Goal: Information Seeking & Learning: Learn about a topic

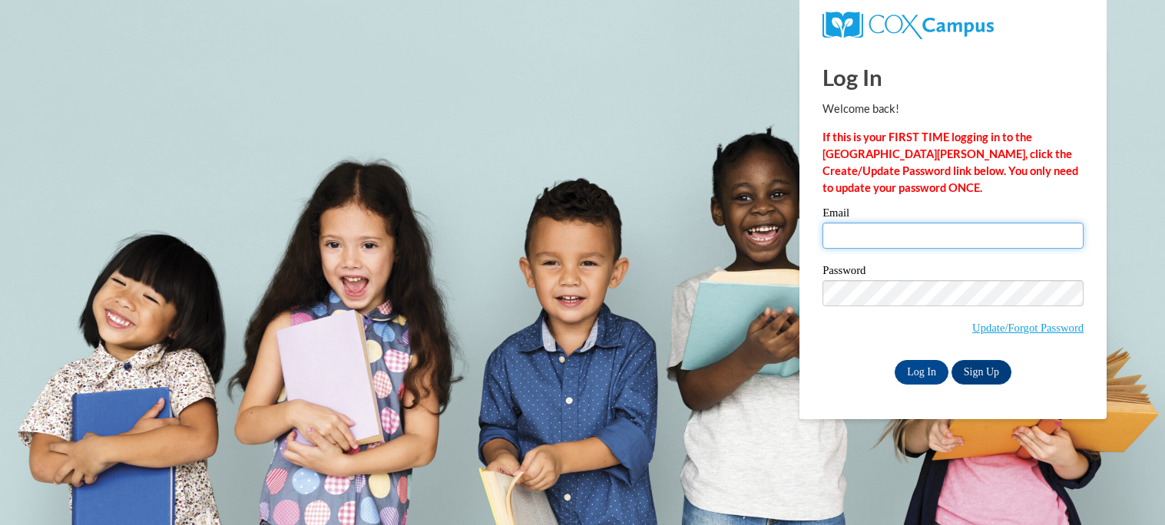
click at [866, 245] on input "Email" at bounding box center [953, 236] width 261 height 26
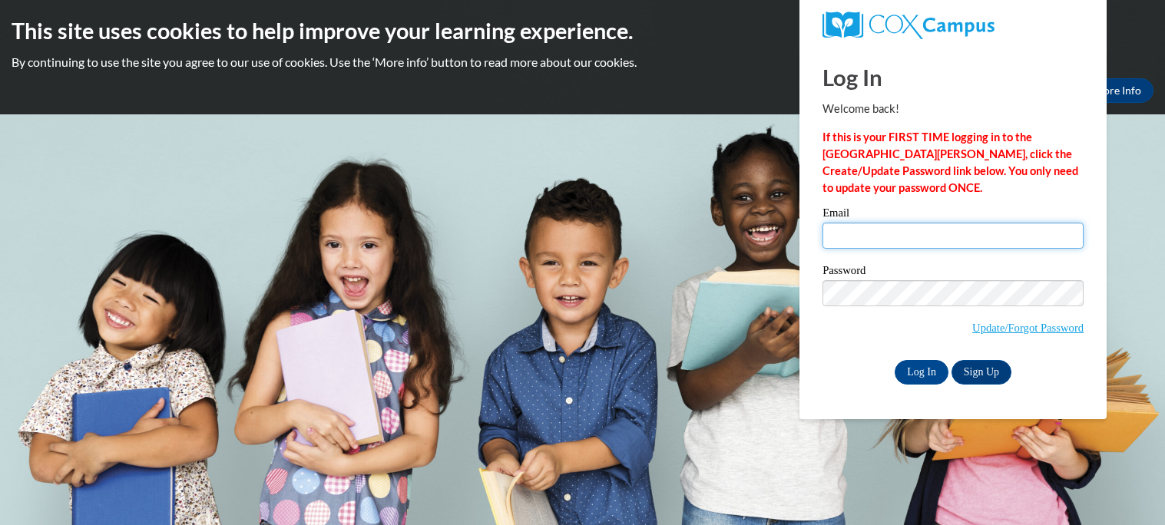
type input "mylee.martin26@buckeyehillscc.net"
click at [954, 267] on label "Password" at bounding box center [953, 272] width 261 height 15
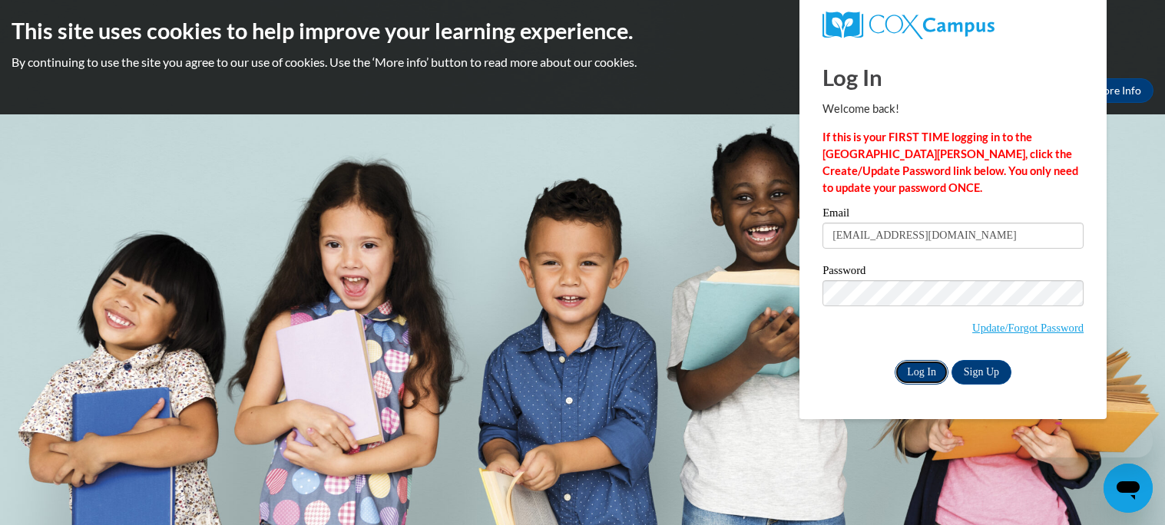
click at [928, 368] on input "Log In" at bounding box center [922, 372] width 54 height 25
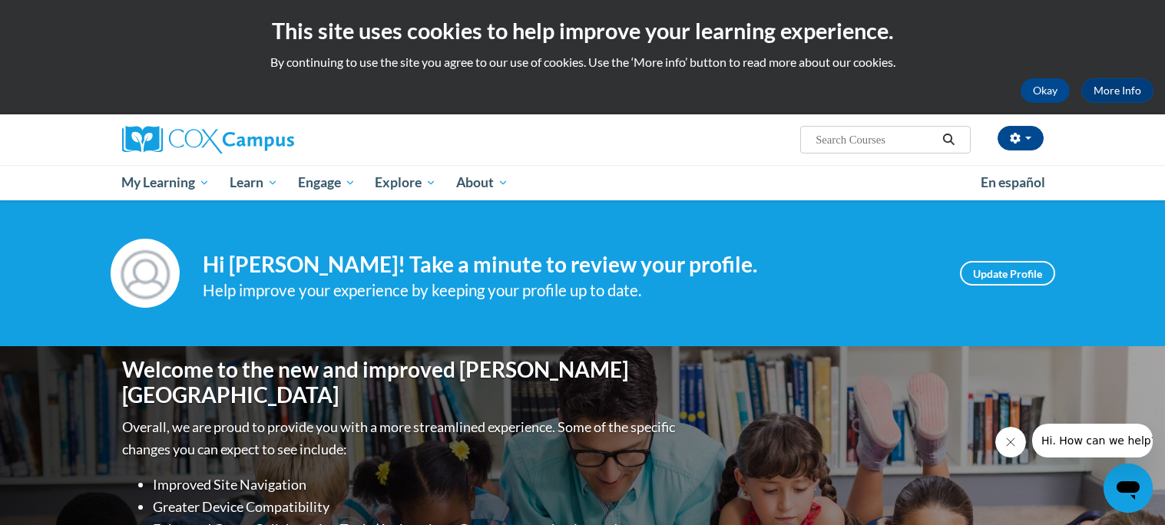
click at [1011, 450] on button "Close message from company" at bounding box center [1011, 442] width 31 height 31
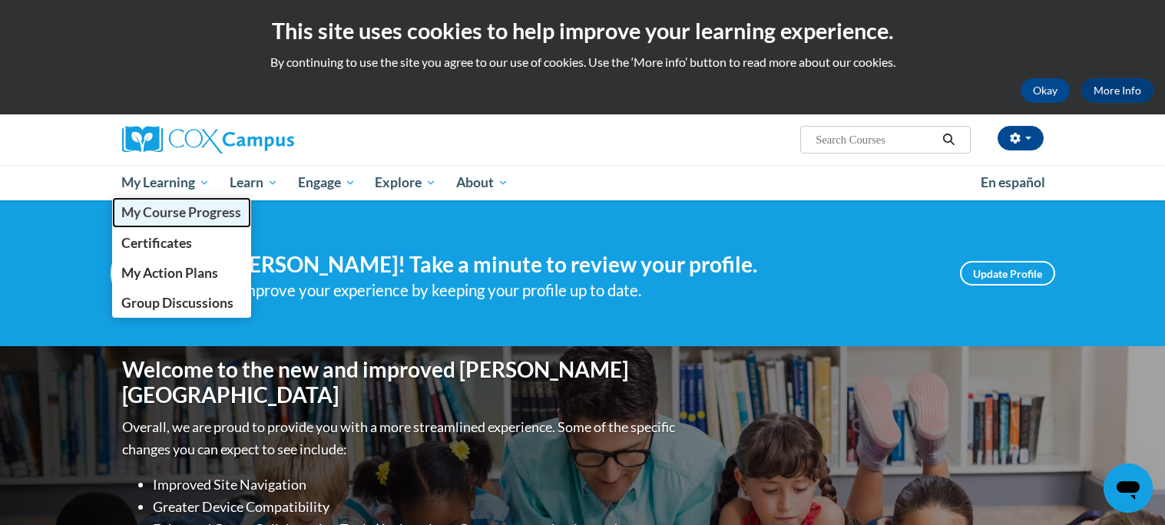
click at [204, 206] on span "My Course Progress" at bounding box center [181, 212] width 120 height 16
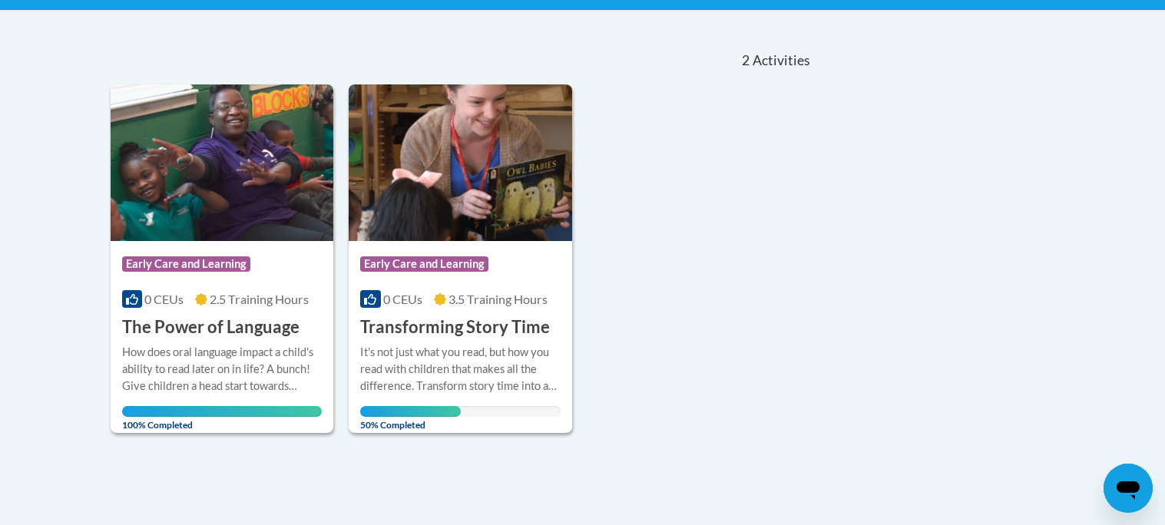
scroll to position [313, 0]
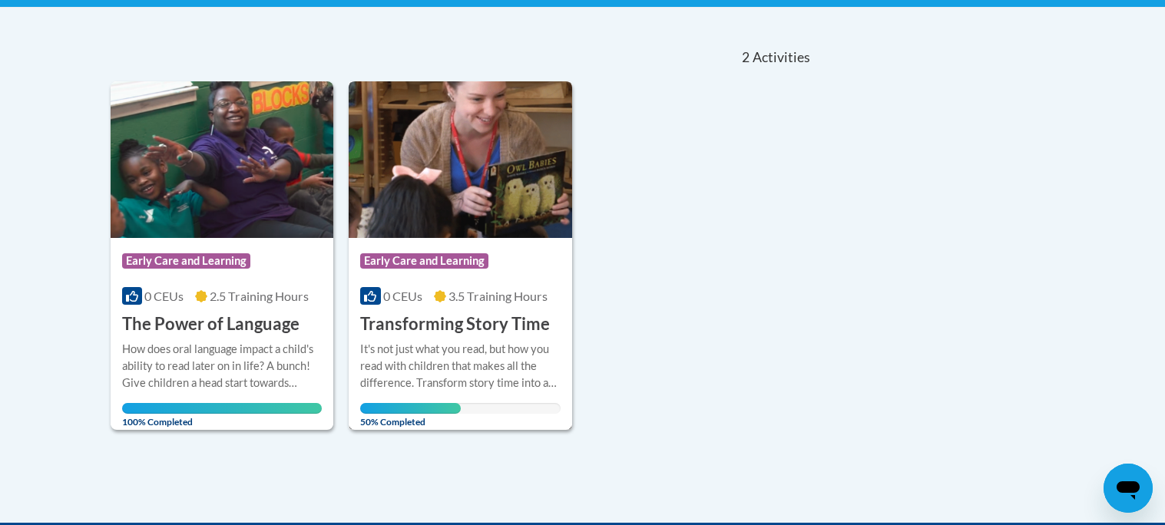
click at [519, 333] on h3 "Transforming Story Time" at bounding box center [455, 325] width 190 height 24
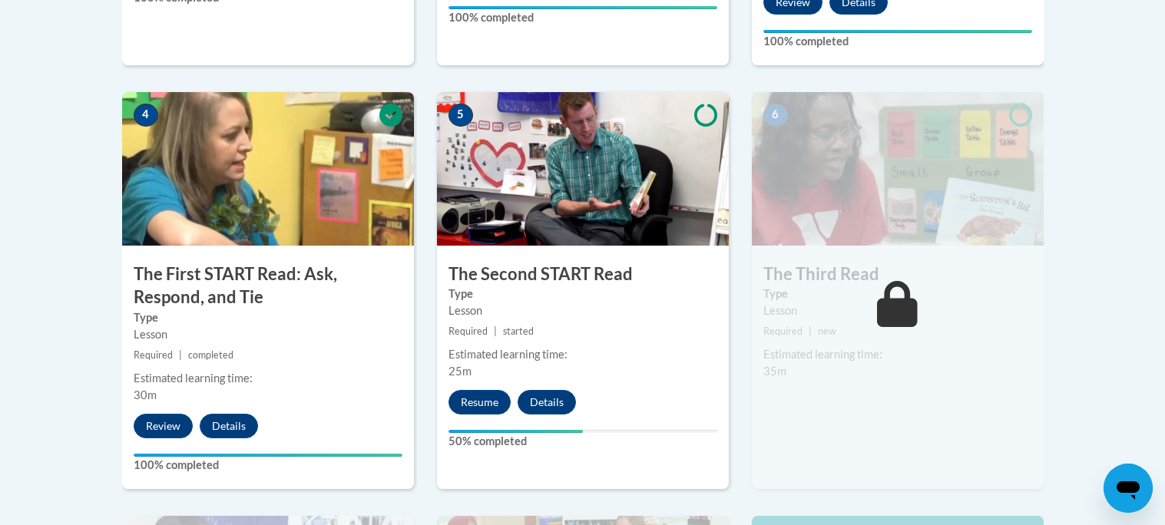
scroll to position [850, 0]
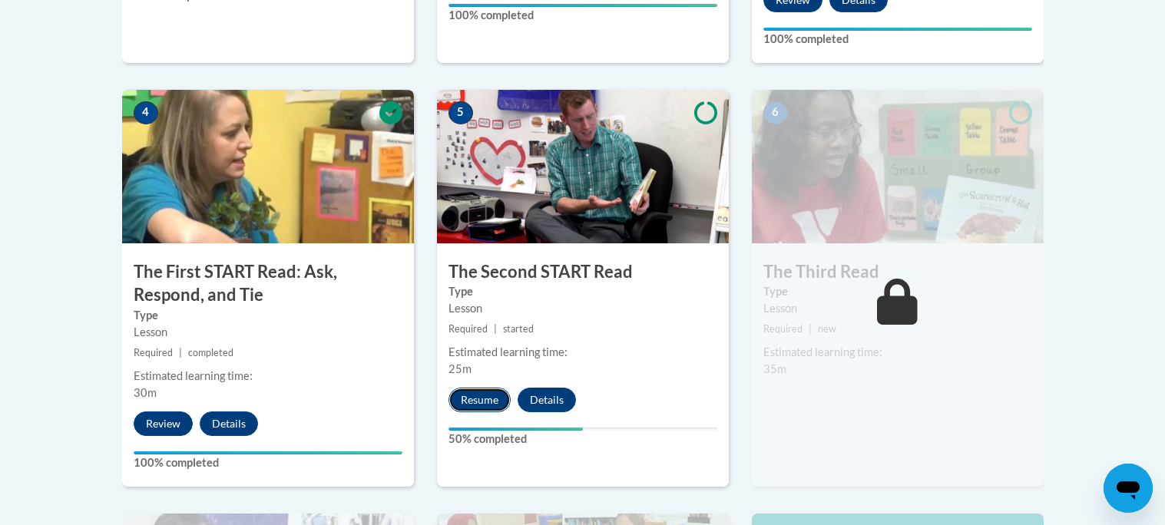
click at [493, 393] on button "Resume" at bounding box center [480, 400] width 62 height 25
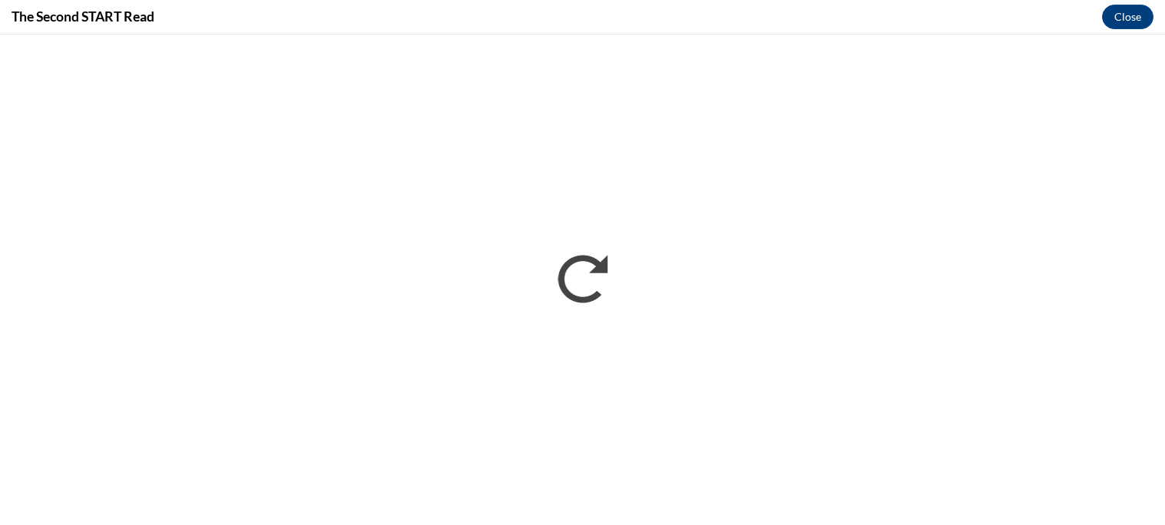
scroll to position [0, 0]
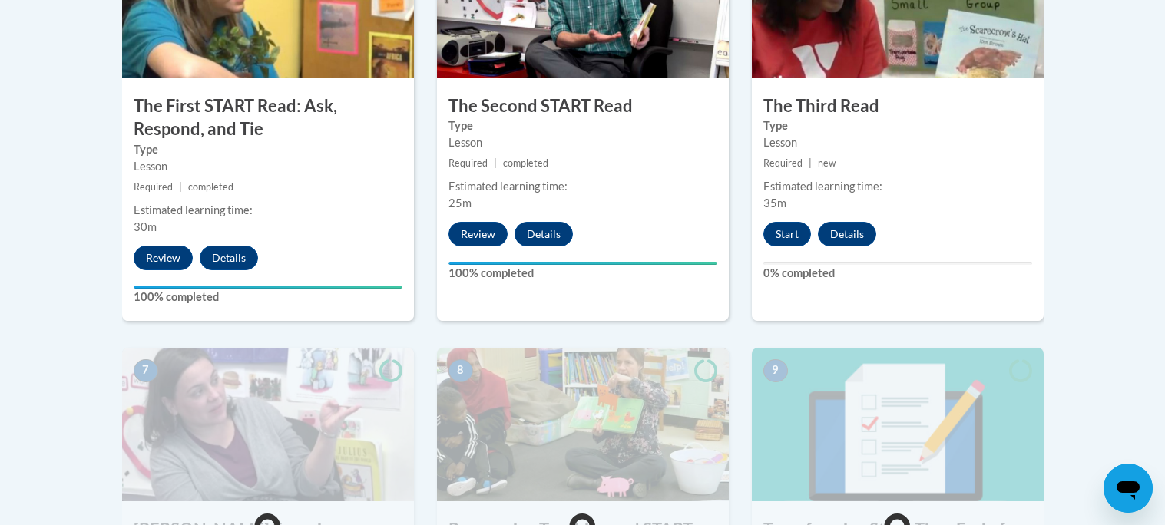
scroll to position [1039, 0]
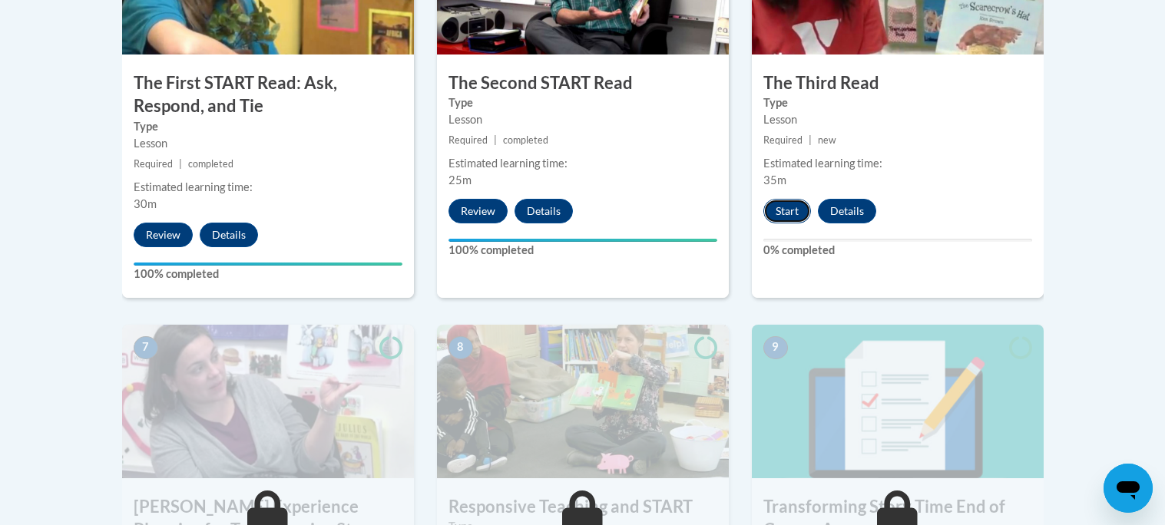
click at [776, 210] on button "Start" at bounding box center [788, 211] width 48 height 25
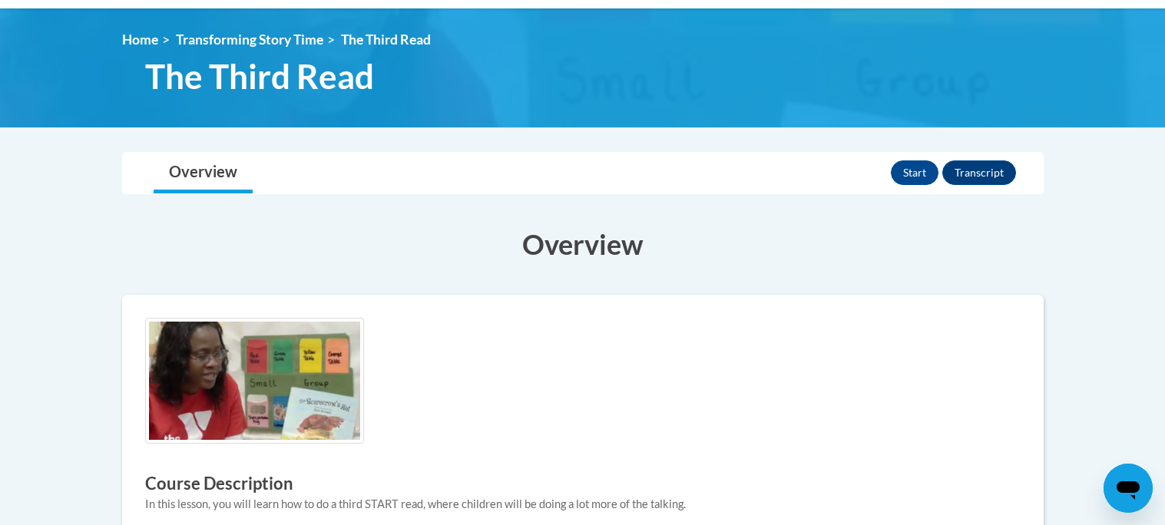
scroll to position [197, 0]
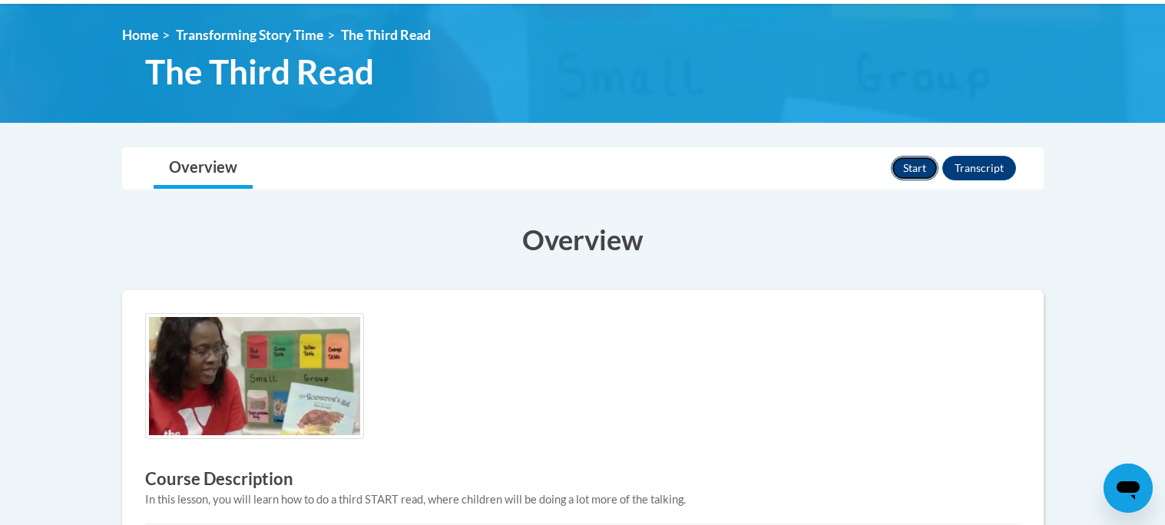
click at [909, 160] on button "Start" at bounding box center [915, 168] width 48 height 25
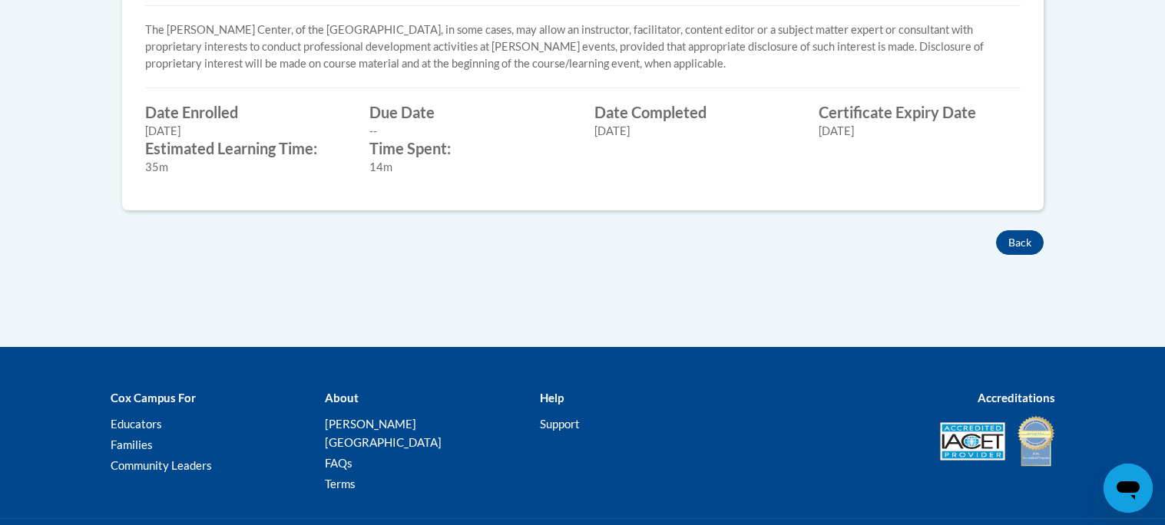
scroll to position [739, 0]
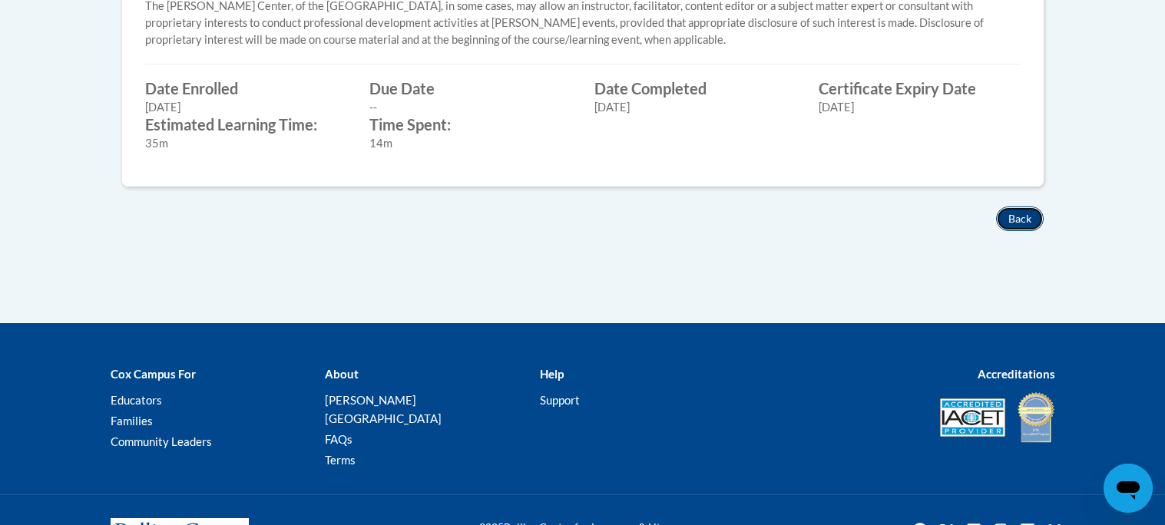
click at [1017, 222] on button "Back" at bounding box center [1020, 219] width 48 height 25
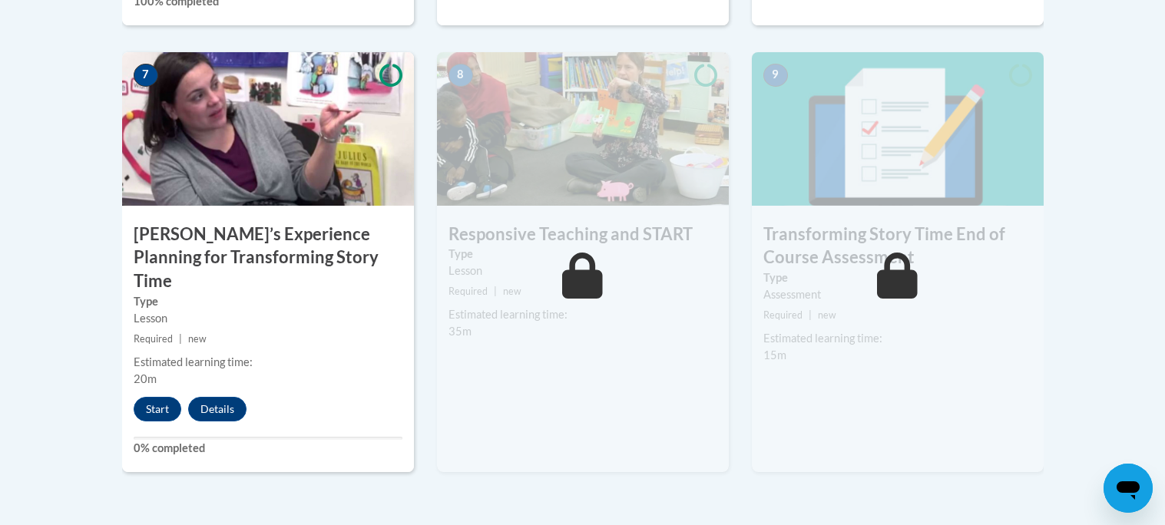
scroll to position [1313, 0]
click at [155, 396] on button "Start" at bounding box center [158, 408] width 48 height 25
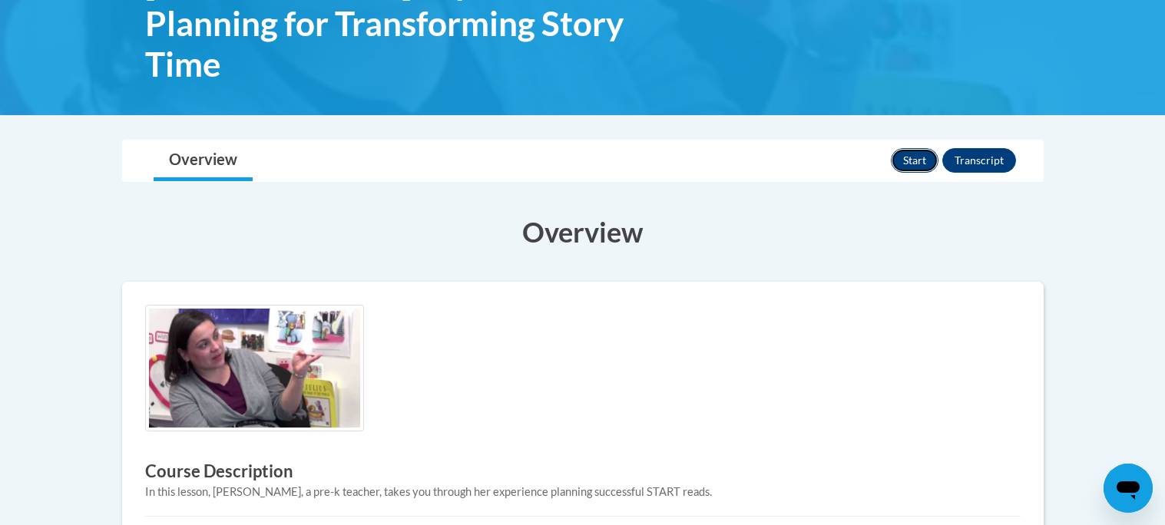
click at [906, 148] on button "Start" at bounding box center [915, 160] width 48 height 25
